Goal: Find specific page/section: Find specific page/section

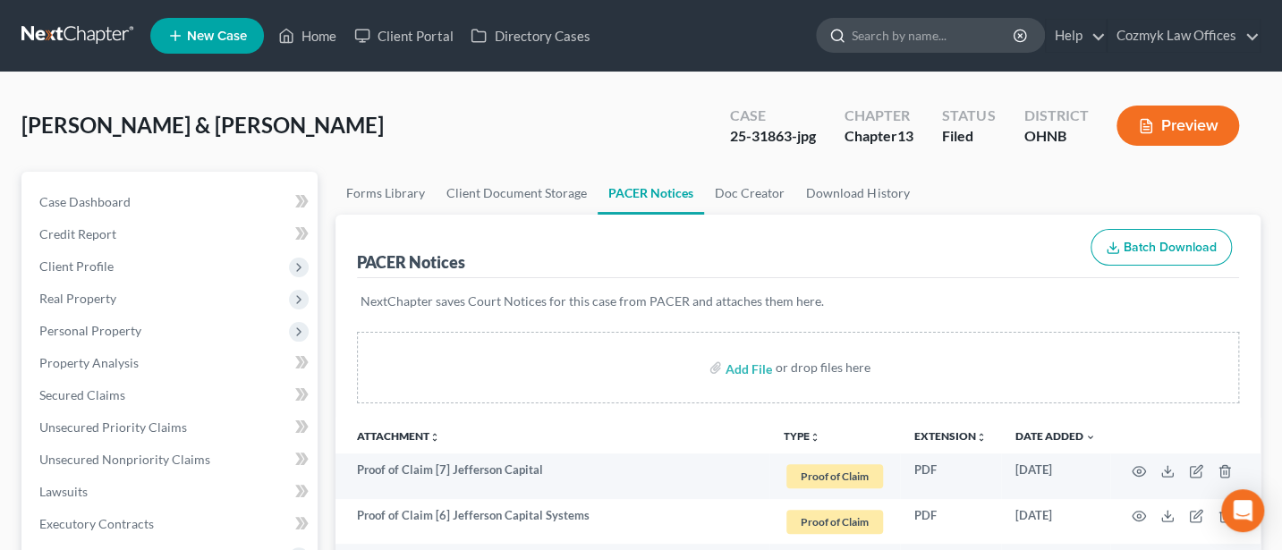
click at [878, 30] on input "search" at bounding box center [934, 35] width 164 height 33
type input "[PERSON_NAME]"
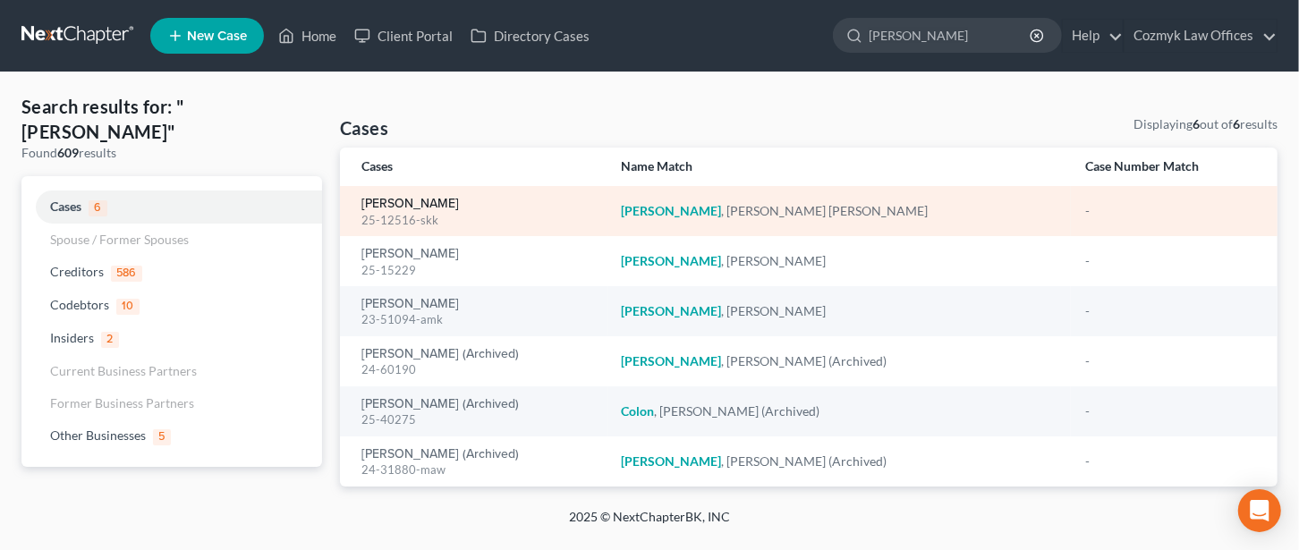
click at [422, 198] on link "[PERSON_NAME]" at bounding box center [410, 204] width 98 height 13
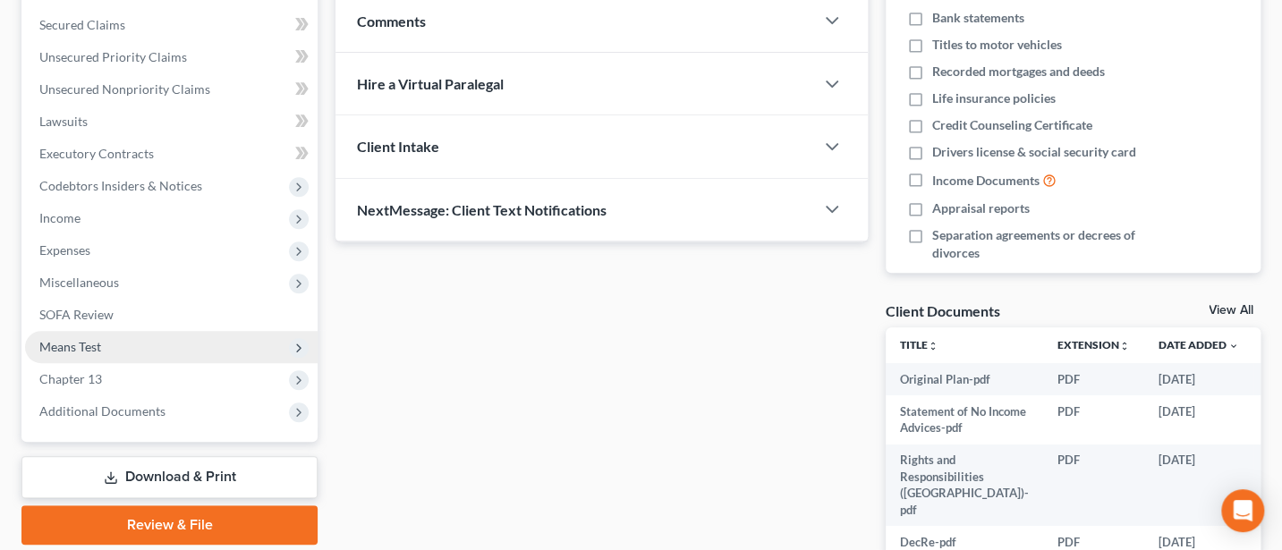
scroll to position [477, 0]
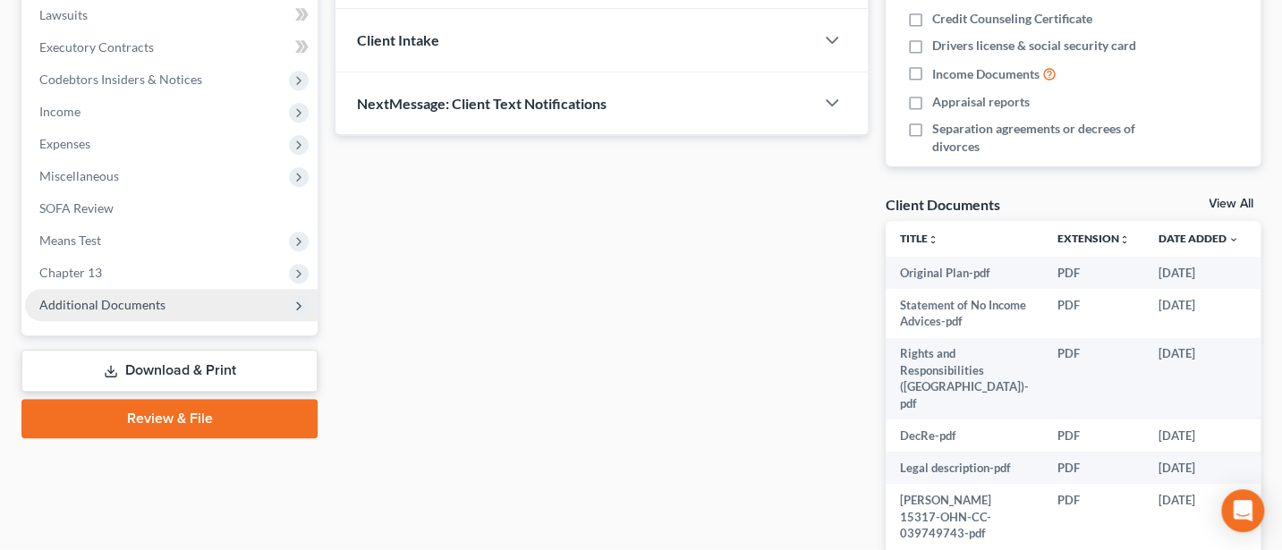
click at [139, 297] on span "Additional Documents" at bounding box center [102, 304] width 126 height 15
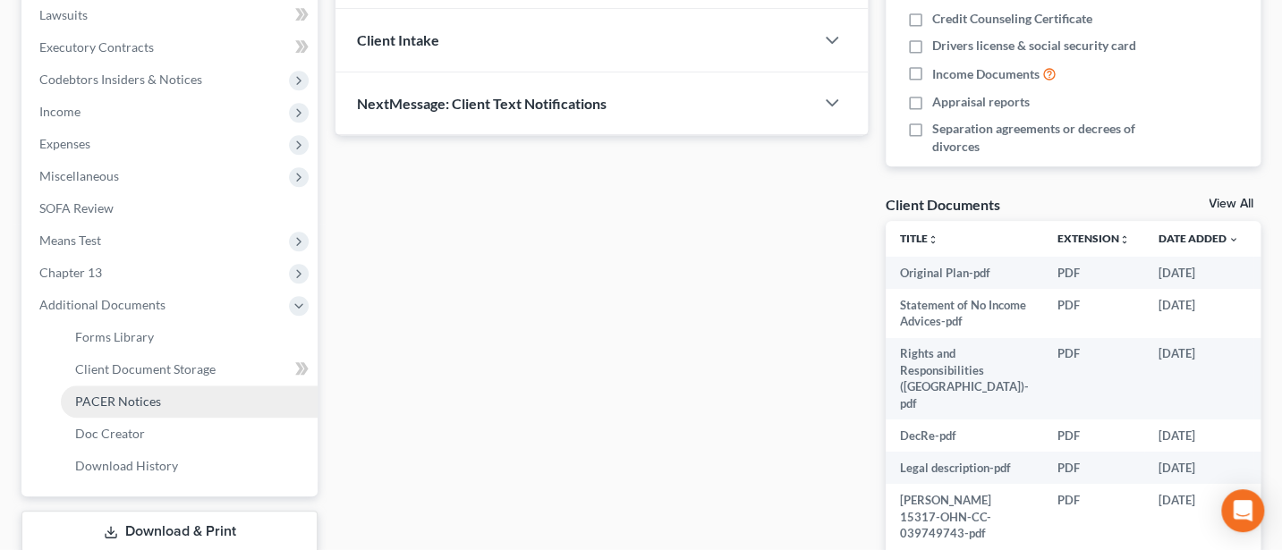
click at [140, 395] on span "PACER Notices" at bounding box center [118, 401] width 86 height 15
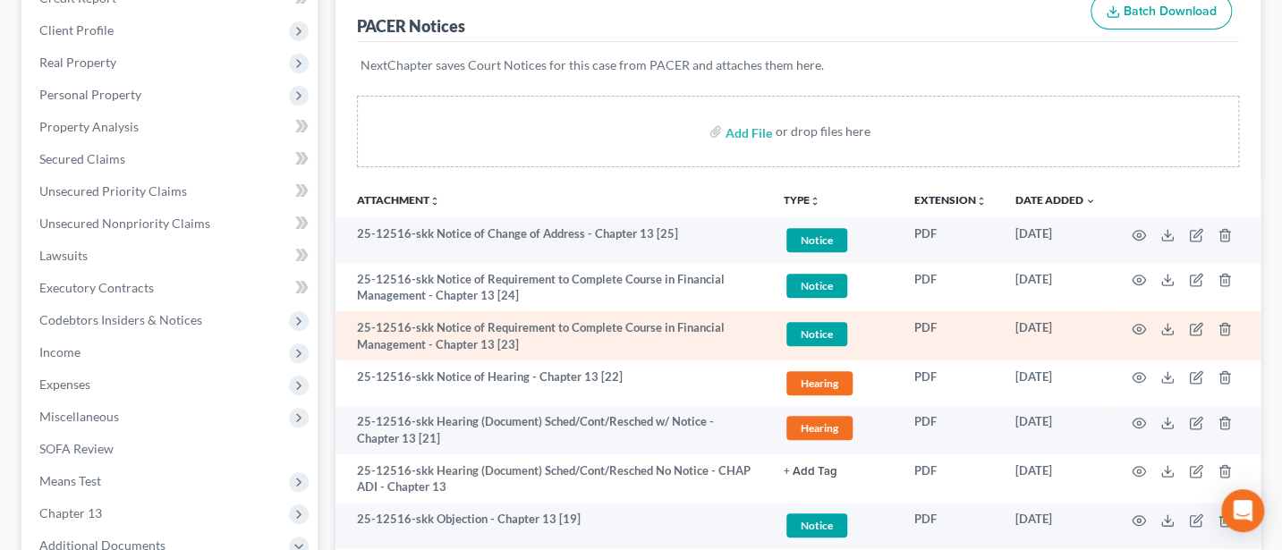
scroll to position [238, 0]
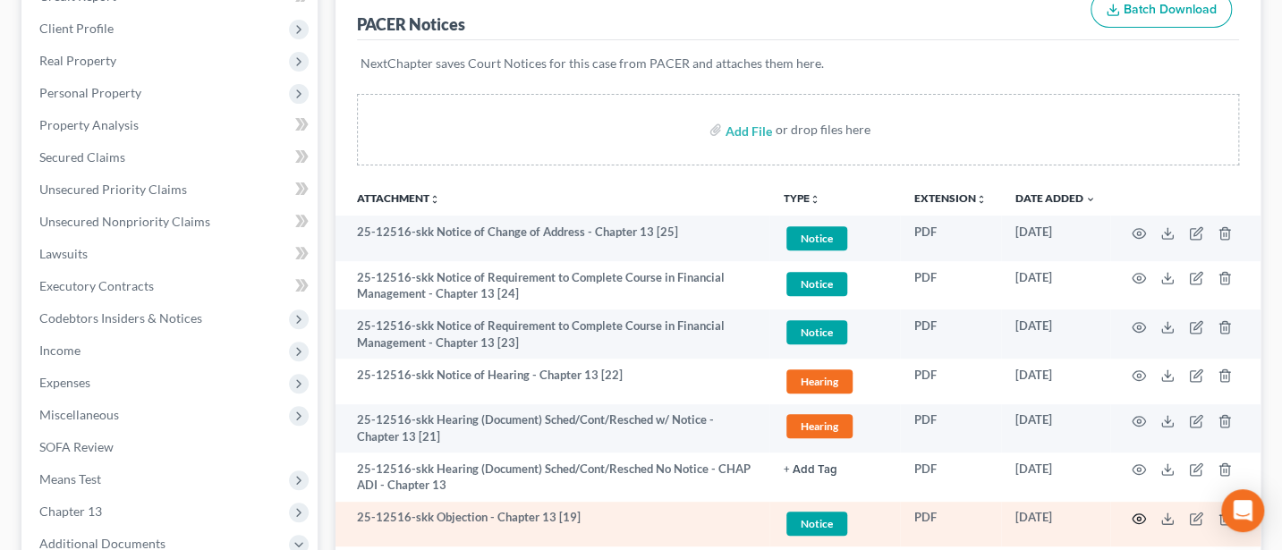
click at [1132, 512] on icon "button" at bounding box center [1139, 519] width 14 height 14
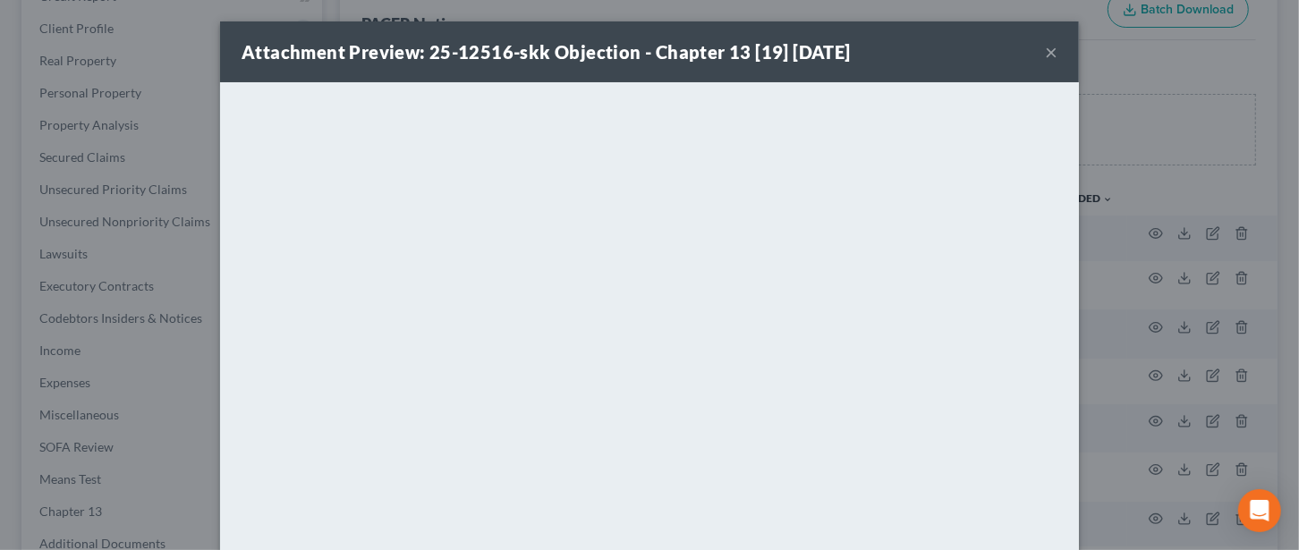
click at [1047, 53] on button "×" at bounding box center [1051, 51] width 13 height 21
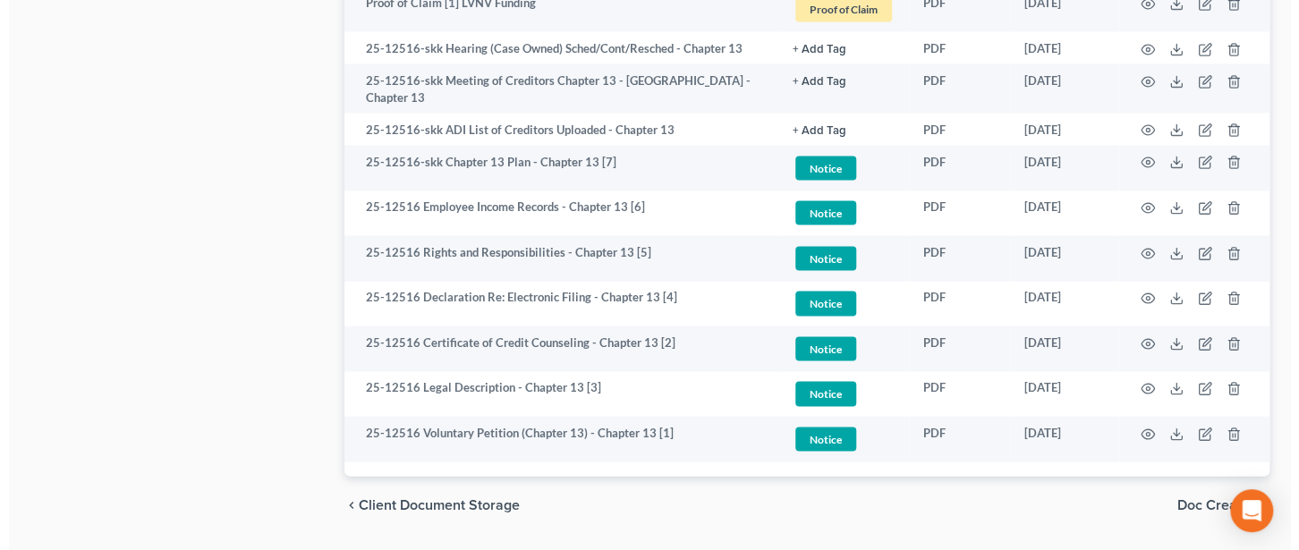
scroll to position [1749, 0]
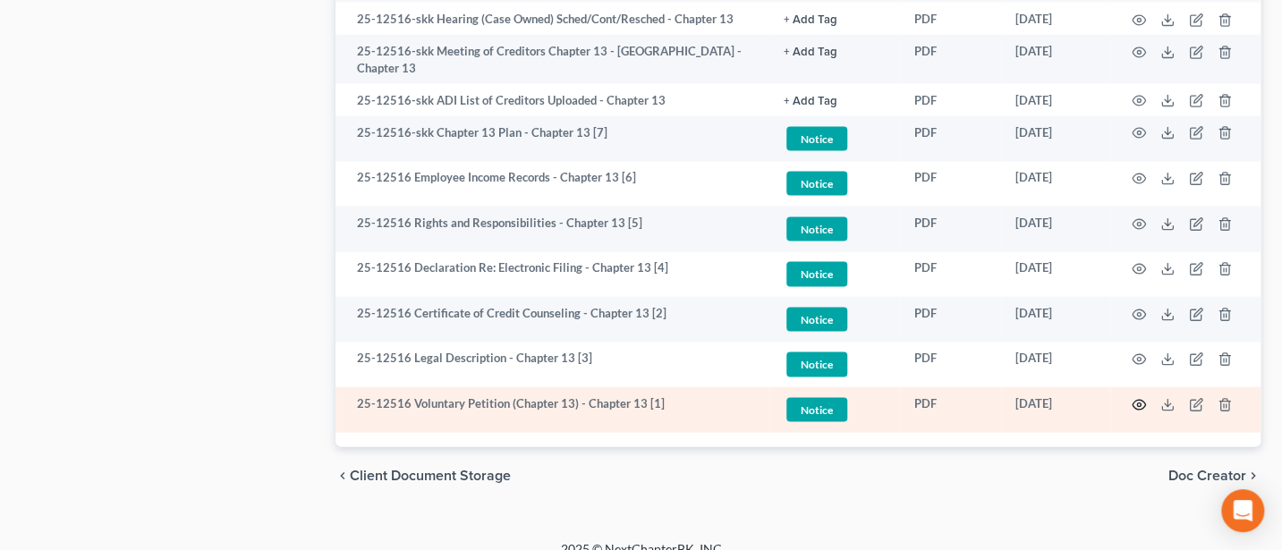
click at [1139, 398] on icon "button" at bounding box center [1139, 405] width 14 height 14
